Goal: Find specific page/section: Find specific page/section

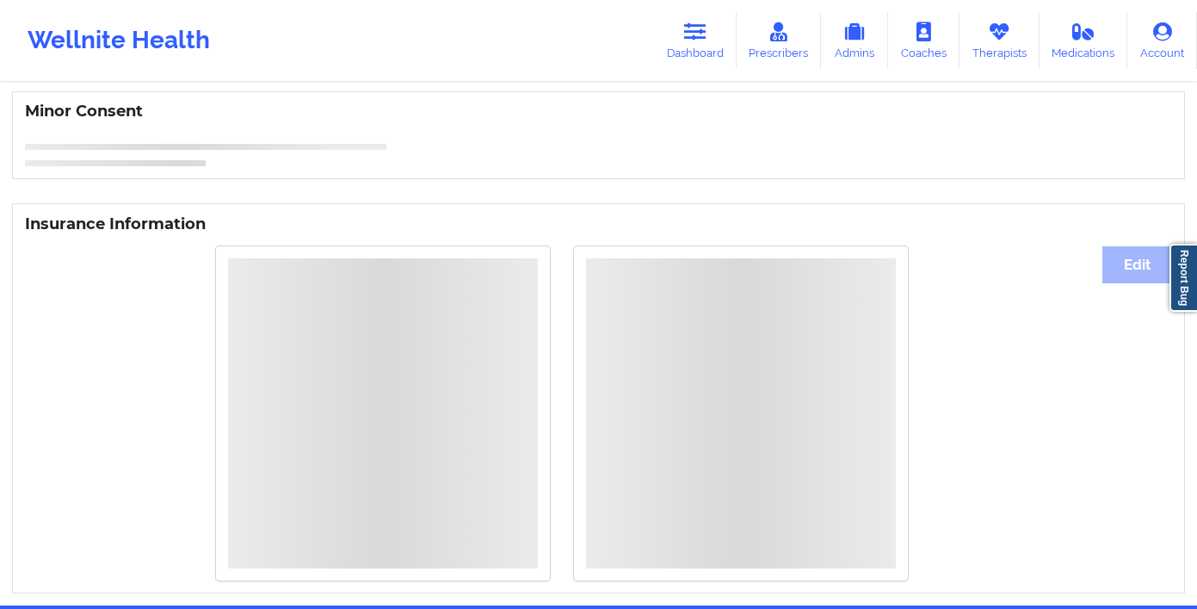
scroll to position [773, 0]
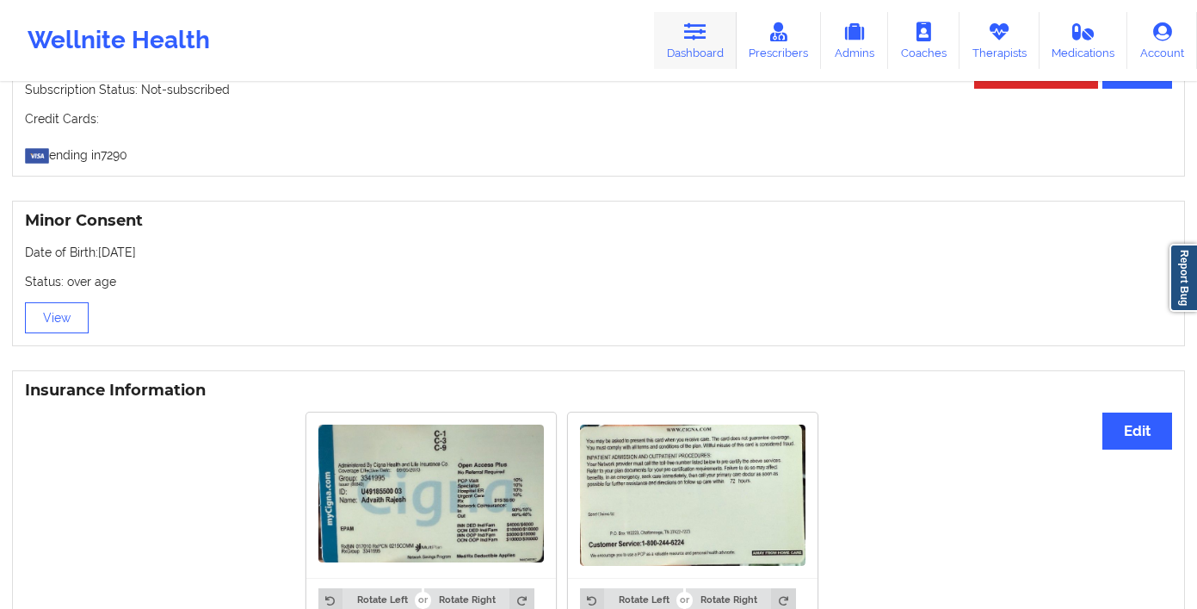
click at [677, 60] on link "Dashboard" at bounding box center [695, 40] width 83 height 57
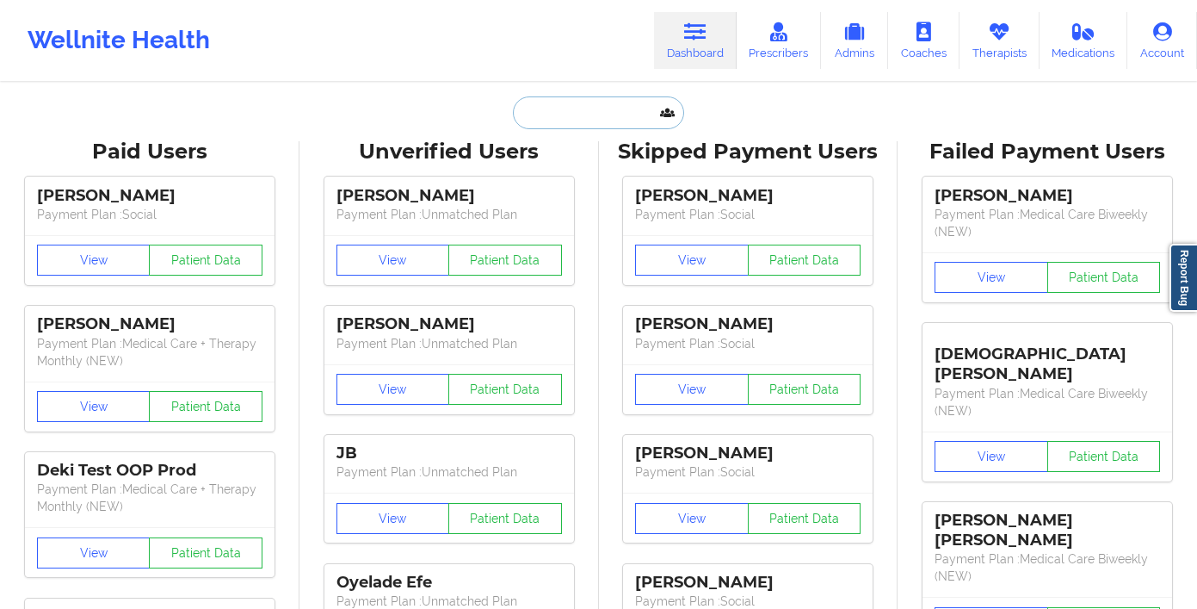
click at [596, 106] on input "text" at bounding box center [598, 112] width 170 height 33
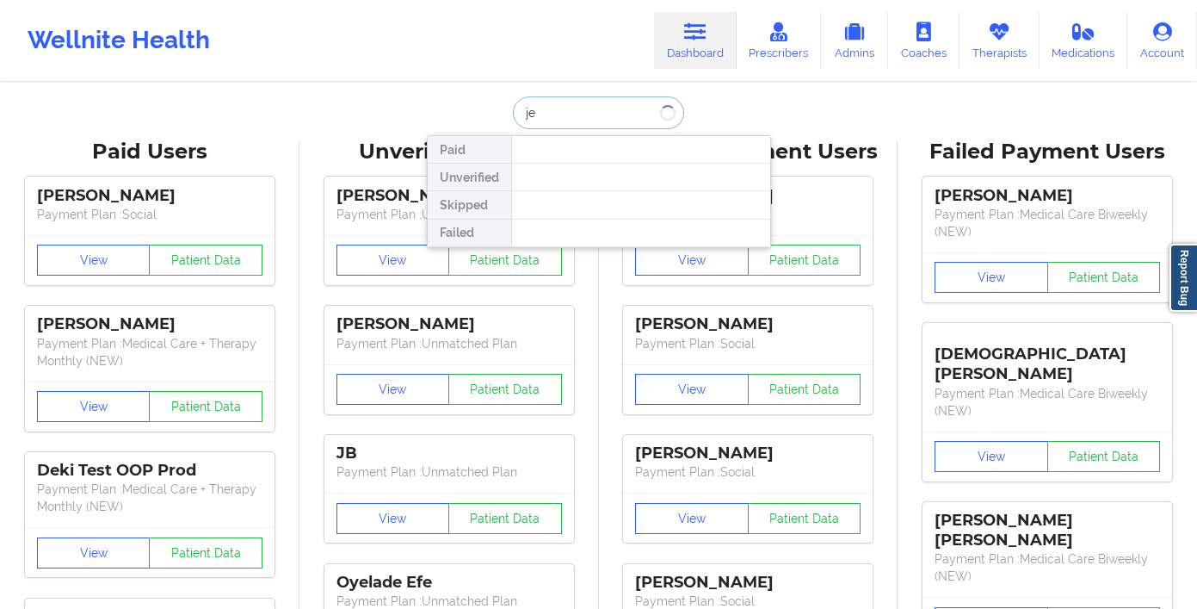
type input "j"
type input "sarah jinsi"
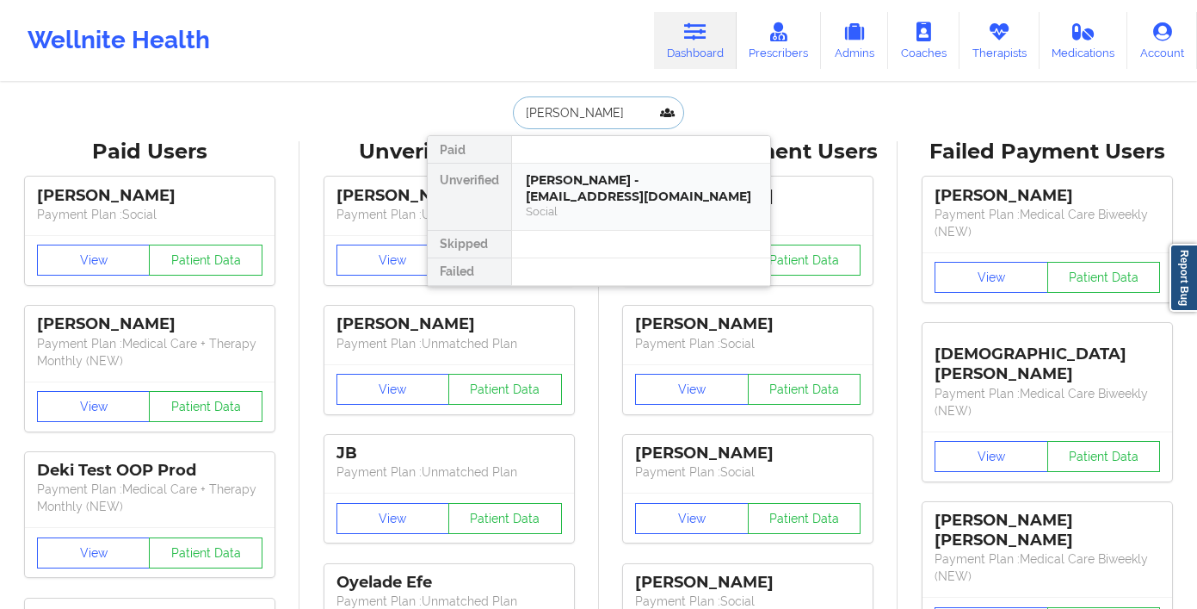
click at [598, 182] on div "Sarah Jinsiwale - sarahmenz3@gmail.com" at bounding box center [641, 188] width 231 height 32
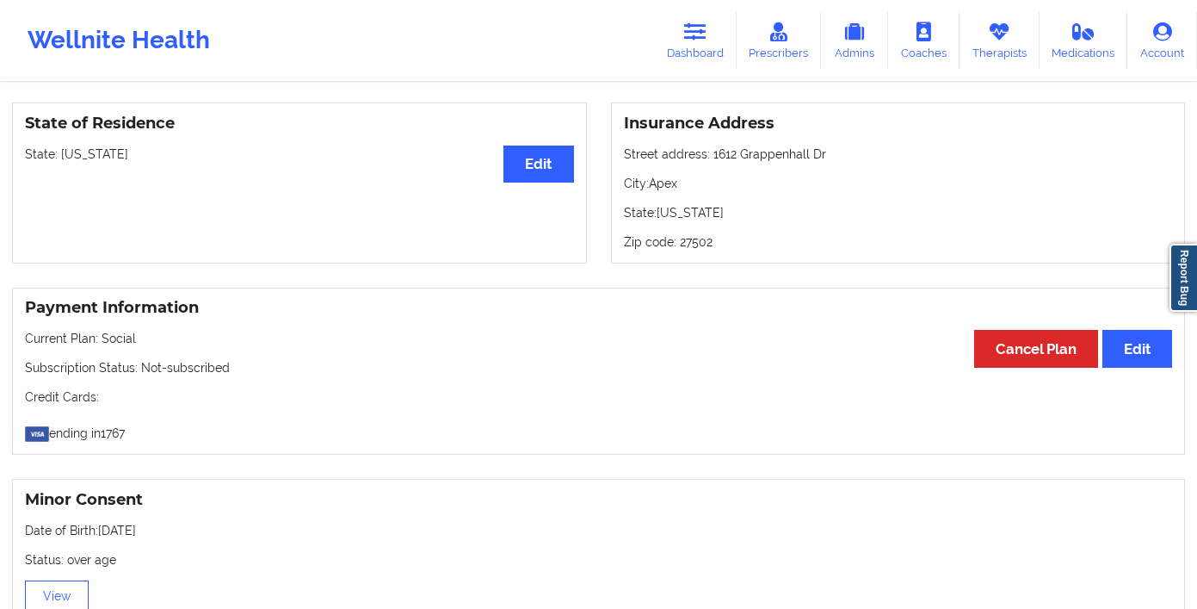
scroll to position [714, 0]
